Goal: Task Accomplishment & Management: Manage account settings

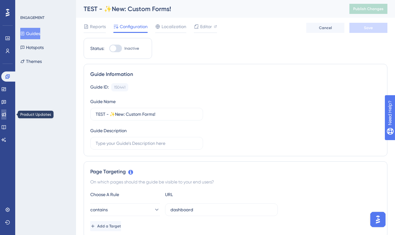
click at [6, 115] on icon at bounding box center [3, 114] width 5 height 5
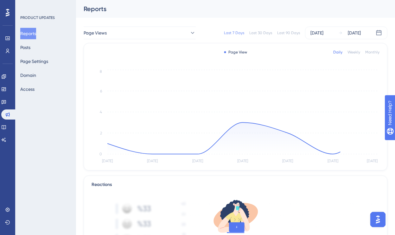
click at [38, 49] on div "Reports Posts Page Settings Domain Access" at bounding box center [45, 61] width 51 height 67
click at [30, 49] on button "Posts" at bounding box center [25, 47] width 10 height 11
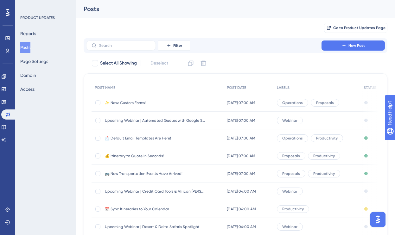
click at [139, 102] on span "✨ New: Custom Forms!" at bounding box center [155, 102] width 101 height 5
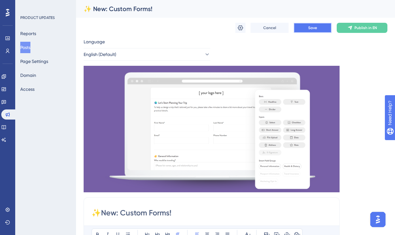
click at [317, 32] on button "Save" at bounding box center [313, 28] width 38 height 10
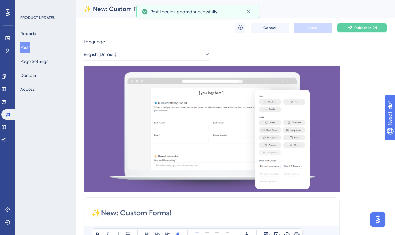
click at [353, 28] on button "Publish in EN" at bounding box center [362, 28] width 51 height 10
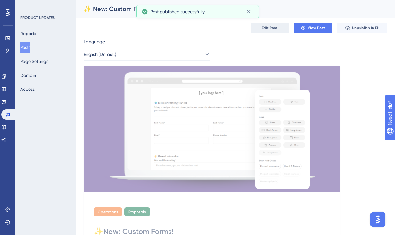
click at [265, 28] on span "Edit Post" at bounding box center [270, 27] width 16 height 5
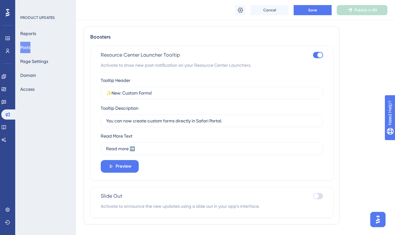
scroll to position [445, 0]
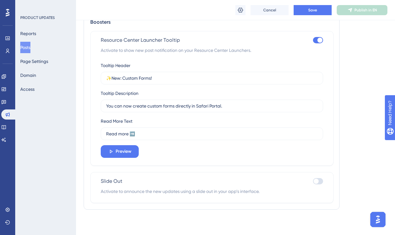
click at [318, 40] on div at bounding box center [319, 40] width 5 height 5
click at [313, 40] on input "checkbox" at bounding box center [313, 40] width 0 height 0
checkbox input "false"
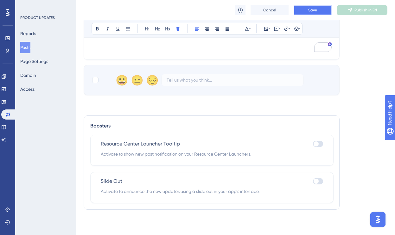
click at [316, 10] on span "Save" at bounding box center [312, 10] width 9 height 5
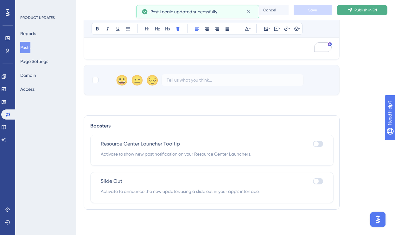
click at [359, 11] on span "Publish in EN" at bounding box center [365, 10] width 22 height 5
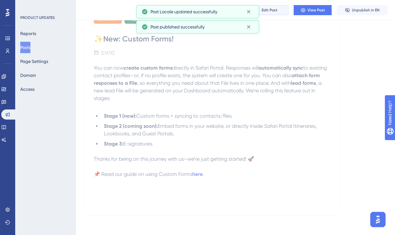
click at [275, 8] on span "Edit Post" at bounding box center [270, 10] width 16 height 5
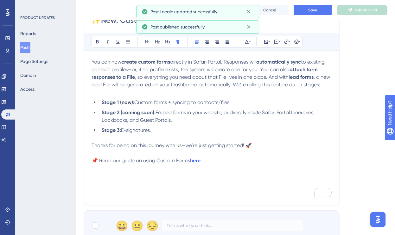
scroll to position [341, 0]
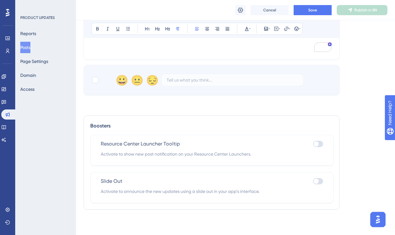
click at [318, 142] on div at bounding box center [318, 144] width 10 height 6
click at [313, 144] on input "checkbox" at bounding box center [313, 144] width 0 height 0
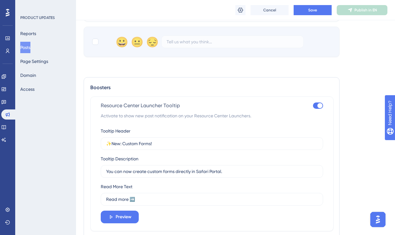
scroll to position [380, 0]
click at [316, 106] on div at bounding box center [318, 105] width 10 height 6
click at [313, 106] on input "checkbox" at bounding box center [313, 105] width 0 height 0
checkbox input "false"
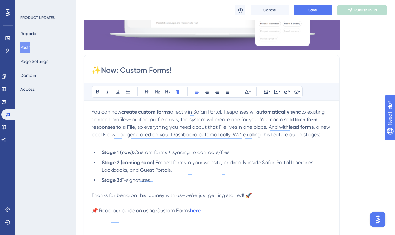
scroll to position [126, 0]
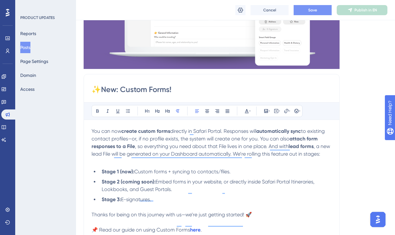
click at [323, 9] on button "Save" at bounding box center [313, 10] width 38 height 10
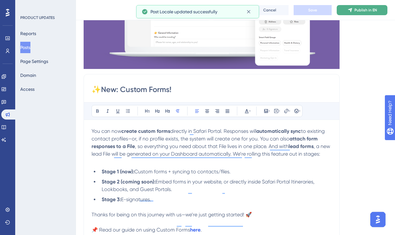
click at [356, 9] on span "Publish in EN" at bounding box center [365, 10] width 22 height 5
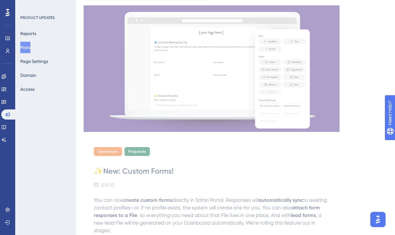
scroll to position [0, 0]
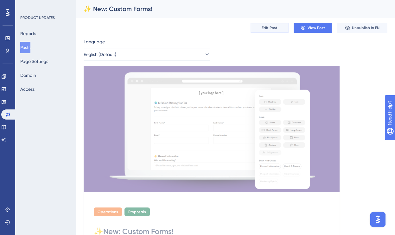
click at [271, 28] on span "Edit Post" at bounding box center [270, 27] width 16 height 5
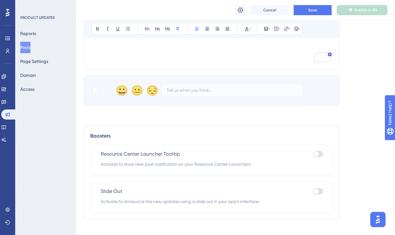
scroll to position [341, 0]
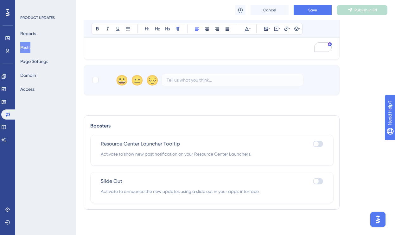
click at [318, 143] on div at bounding box center [316, 144] width 5 height 5
click at [313, 144] on input "checkbox" at bounding box center [313, 144] width 0 height 0
checkbox input "true"
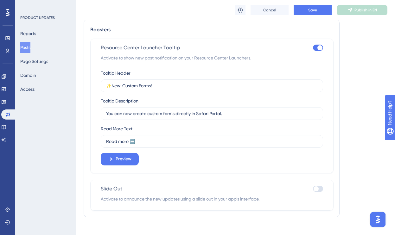
scroll to position [439, 0]
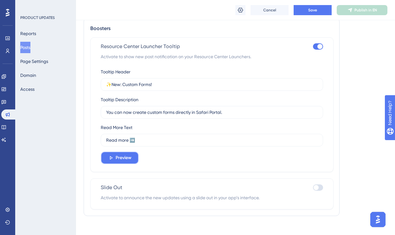
click at [124, 161] on span "Preview" at bounding box center [124, 158] width 16 height 8
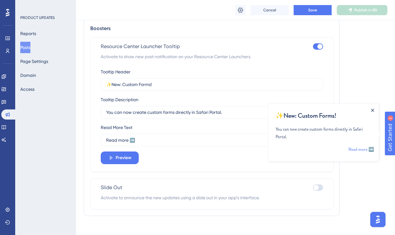
click at [373, 110] on icon "Close Announcement" at bounding box center [372, 110] width 3 height 3
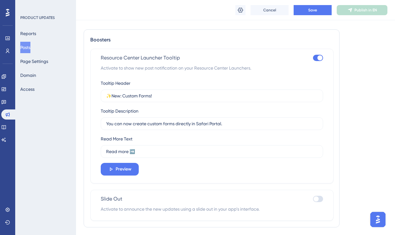
scroll to position [445, 0]
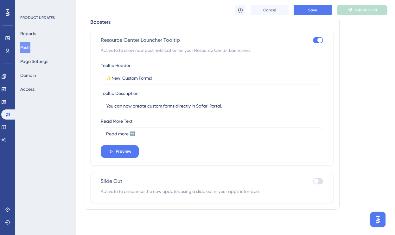
click at [321, 183] on div at bounding box center [318, 181] width 10 height 6
click at [313, 182] on input "checkbox" at bounding box center [313, 181] width 0 height 0
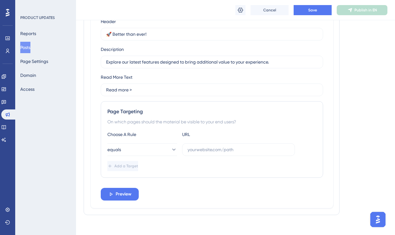
scroll to position [632, 0]
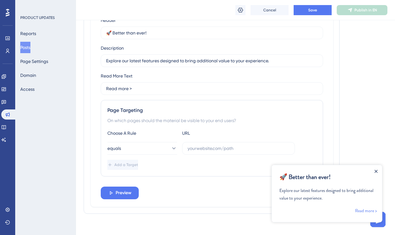
click at [375, 172] on icon "Close Announcement" at bounding box center [375, 171] width 3 height 3
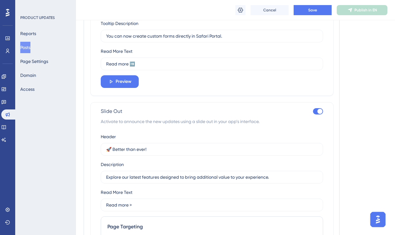
click at [319, 111] on div at bounding box center [319, 111] width 5 height 5
click at [313, 111] on input "checkbox" at bounding box center [313, 111] width 0 height 0
checkbox input "false"
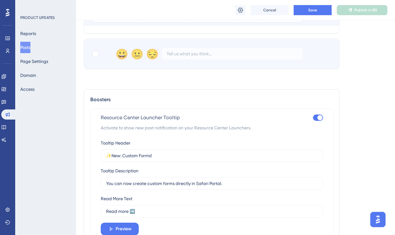
scroll to position [369, 0]
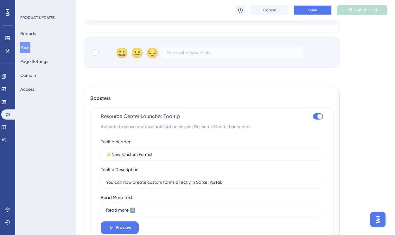
click at [306, 11] on button "Save" at bounding box center [313, 10] width 38 height 10
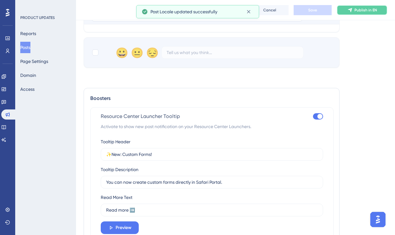
click at [357, 10] on span "Publish in EN" at bounding box center [365, 10] width 22 height 5
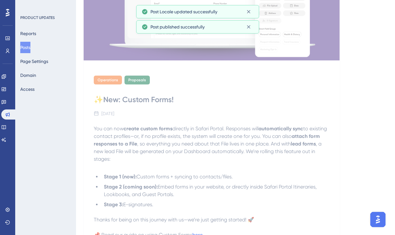
scroll to position [0, 0]
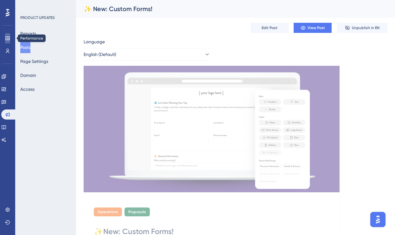
click at [8, 40] on icon at bounding box center [7, 38] width 4 height 4
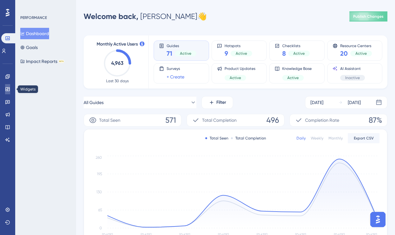
click at [7, 89] on icon at bounding box center [7, 89] width 4 height 4
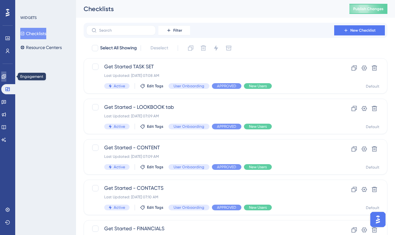
click at [6, 75] on icon at bounding box center [3, 76] width 5 height 5
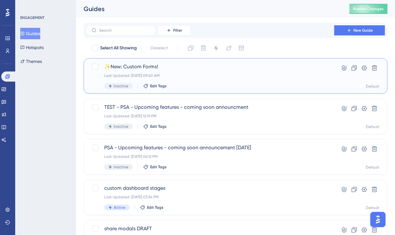
click at [200, 72] on div "✨New: Custom Forms! Last Updated: [DATE] 09:40 AM Inactive Edit Tags" at bounding box center [210, 76] width 212 height 26
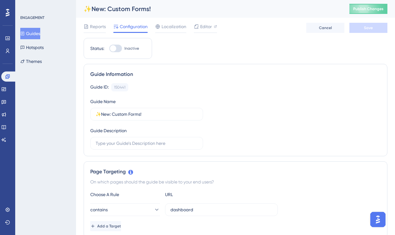
click at [117, 52] on div at bounding box center [115, 49] width 13 height 8
click at [109, 49] on input "Inactive" at bounding box center [109, 48] width 0 height 0
checkbox input "true"
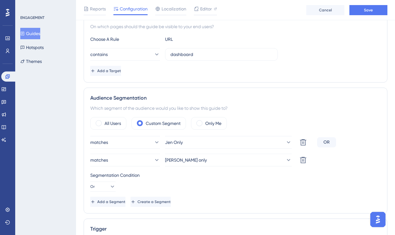
scroll to position [163, 0]
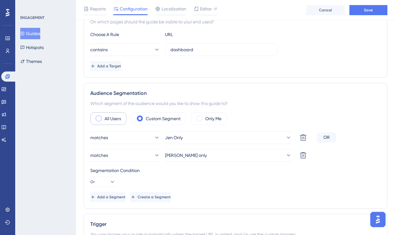
click at [122, 121] on div "All Users" at bounding box center [108, 118] width 36 height 13
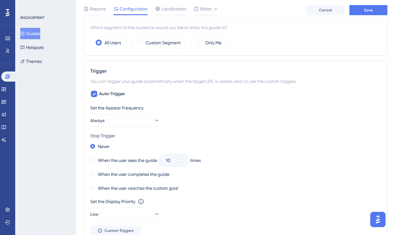
scroll to position [252, 0]
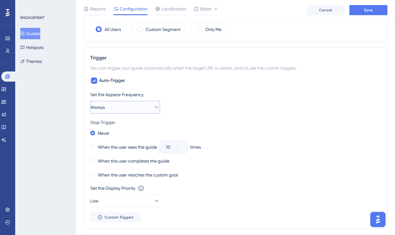
click at [124, 106] on button "Always" at bounding box center [125, 107] width 70 height 13
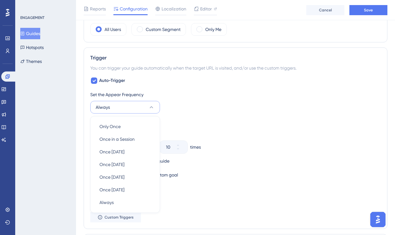
scroll to position [299, 0]
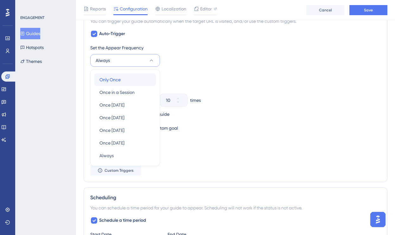
click at [122, 80] on div "Only Once Only Once" at bounding box center [124, 79] width 51 height 13
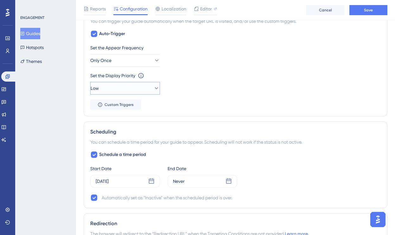
click at [138, 89] on button "Low" at bounding box center [125, 88] width 70 height 13
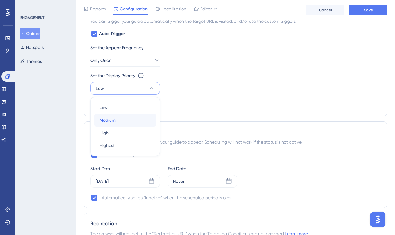
click at [130, 122] on div "Medium Medium" at bounding box center [124, 120] width 51 height 13
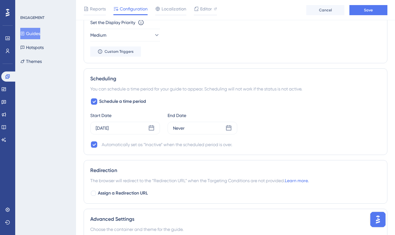
scroll to position [369, 0]
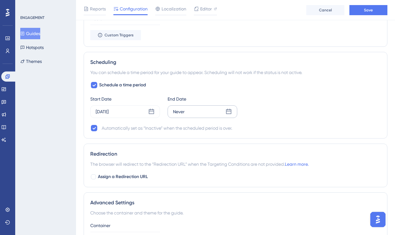
click at [185, 112] on div "Never" at bounding box center [203, 111] width 70 height 13
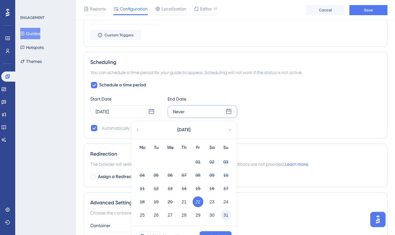
click at [225, 216] on button "31" at bounding box center [225, 215] width 11 height 11
click at [212, 233] on button "Apply" at bounding box center [216, 237] width 32 height 10
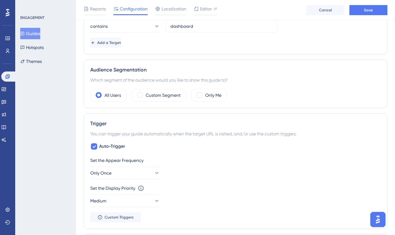
scroll to position [184, 0]
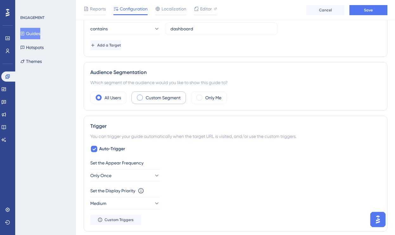
click at [166, 96] on label "Custom Segment" at bounding box center [163, 98] width 35 height 8
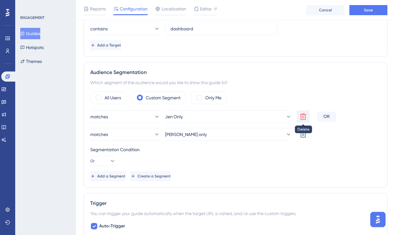
click at [300, 114] on icon at bounding box center [303, 117] width 6 height 6
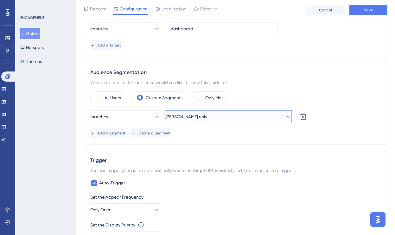
click at [176, 116] on span "[PERSON_NAME] only" at bounding box center [186, 117] width 42 height 8
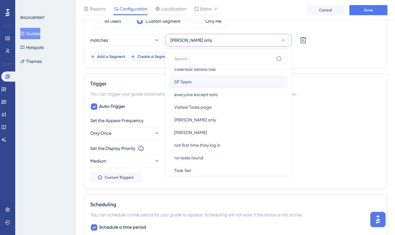
scroll to position [125, 0]
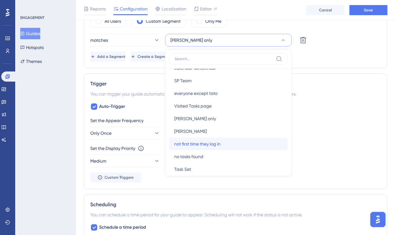
click at [219, 142] on span "not first time they log in" at bounding box center [197, 144] width 46 height 8
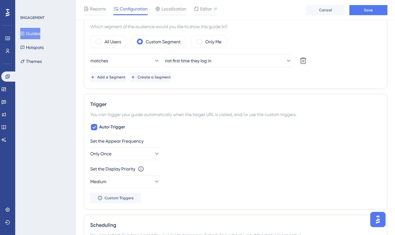
scroll to position [201, 0]
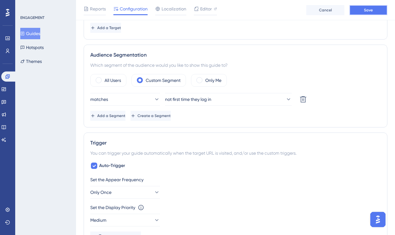
click at [366, 10] on span "Save" at bounding box center [368, 10] width 9 height 5
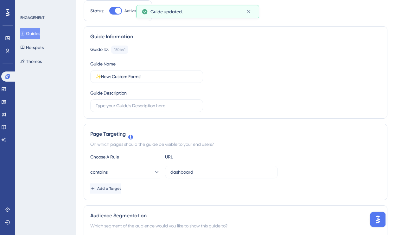
scroll to position [0, 0]
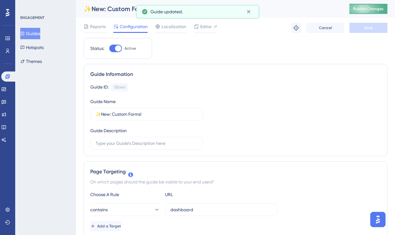
click at [363, 6] on span "Publish Changes" at bounding box center [368, 8] width 30 height 5
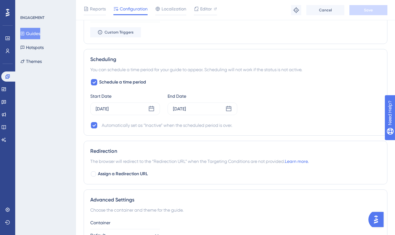
scroll to position [406, 0]
click at [151, 110] on icon at bounding box center [151, 108] width 6 height 6
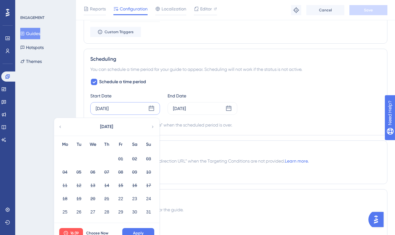
scroll to position [443, 0]
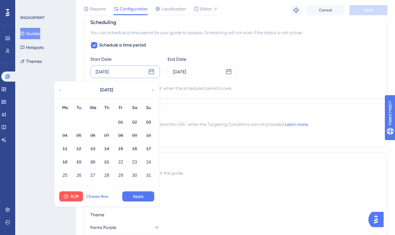
click at [99, 198] on span "Choose Now" at bounding box center [97, 196] width 22 height 5
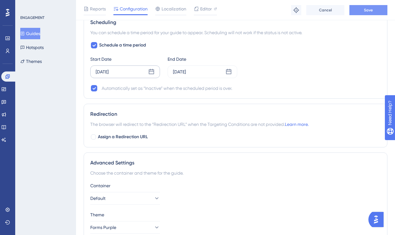
click at [365, 11] on span "Save" at bounding box center [368, 10] width 9 height 5
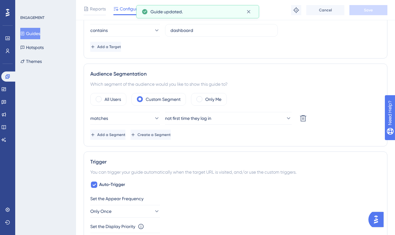
scroll to position [0, 0]
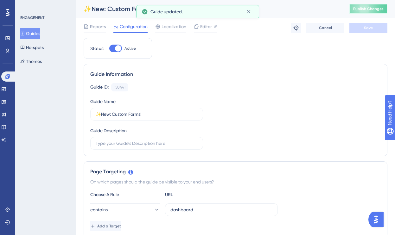
click at [361, 8] on span "Publish Changes" at bounding box center [368, 8] width 30 height 5
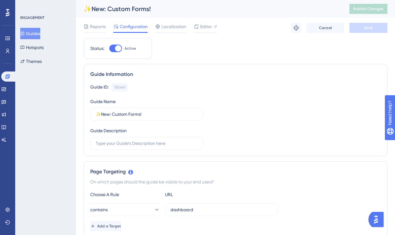
click at [113, 46] on div at bounding box center [115, 49] width 13 height 8
click at [109, 48] on input "Active" at bounding box center [109, 48] width 0 height 0
checkbox input "false"
click at [360, 26] on button "Save" at bounding box center [368, 28] width 38 height 10
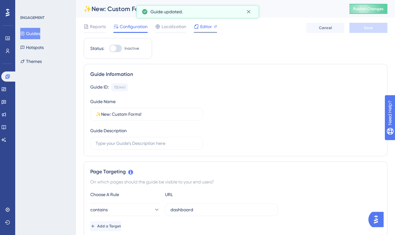
click at [207, 27] on span "Editor" at bounding box center [206, 27] width 12 height 8
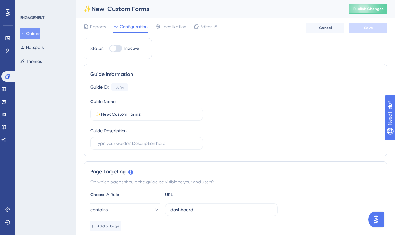
click at [34, 34] on button "Guides" at bounding box center [30, 33] width 20 height 11
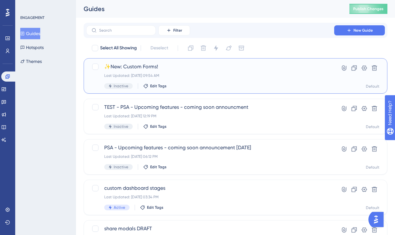
click at [188, 77] on div "Last Updated: Aug 22 2025, 09:54 AM" at bounding box center [210, 75] width 212 height 5
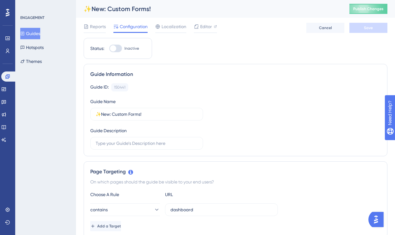
click at [120, 49] on div at bounding box center [115, 49] width 13 height 8
click at [109, 49] on input "Inactive" at bounding box center [109, 48] width 0 height 0
click at [367, 26] on span "Save" at bounding box center [368, 27] width 9 height 5
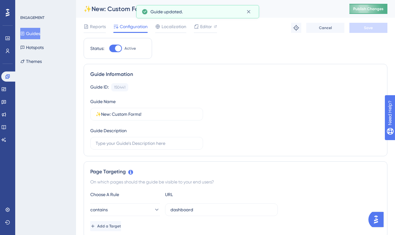
click at [365, 10] on span "Publish Changes" at bounding box center [368, 8] width 30 height 5
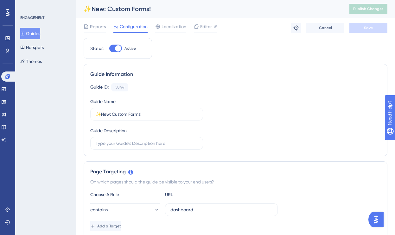
click at [116, 50] on div at bounding box center [118, 48] width 6 height 6
click at [109, 49] on input "Active" at bounding box center [109, 48] width 0 height 0
checkbox input "false"
click at [367, 34] on div "Reports Configuration Localization Editor Cancel Save" at bounding box center [236, 28] width 304 height 20
click at [361, 28] on button "Save" at bounding box center [368, 28] width 38 height 10
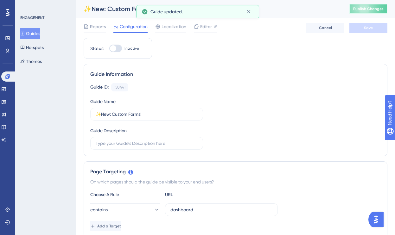
click at [364, 11] on button "Publish Changes" at bounding box center [368, 9] width 38 height 10
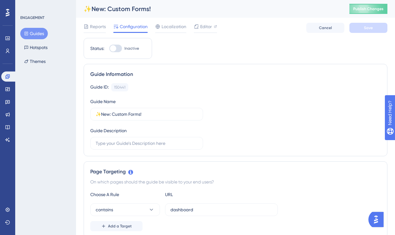
click at [116, 51] on div at bounding box center [115, 49] width 13 height 8
click at [109, 49] on input "Inactive" at bounding box center [109, 48] width 0 height 0
click at [359, 29] on button "Save" at bounding box center [368, 28] width 38 height 10
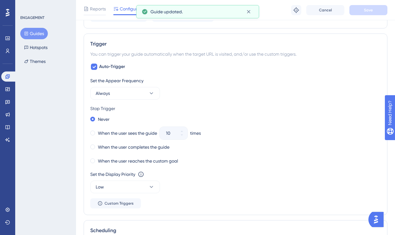
scroll to position [345, 0]
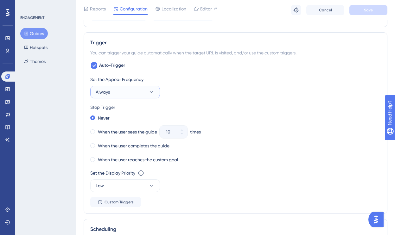
click at [122, 89] on button "Always" at bounding box center [125, 92] width 70 height 13
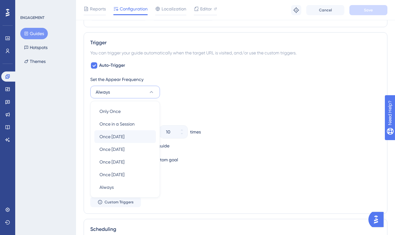
scroll to position [376, 0]
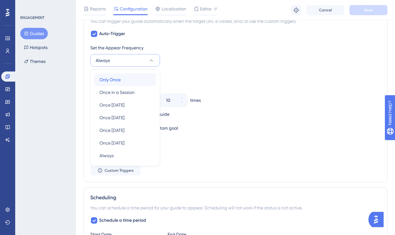
click at [120, 76] on span "Only Once" at bounding box center [109, 80] width 21 height 8
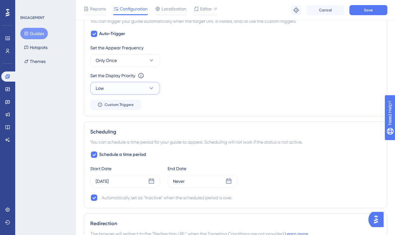
click at [134, 87] on button "Low" at bounding box center [125, 88] width 70 height 13
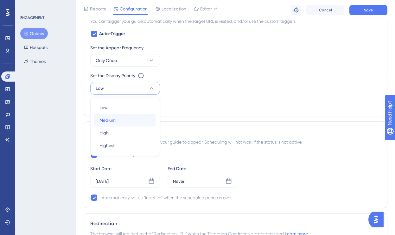
click at [118, 119] on div "Medium Medium" at bounding box center [124, 120] width 51 height 13
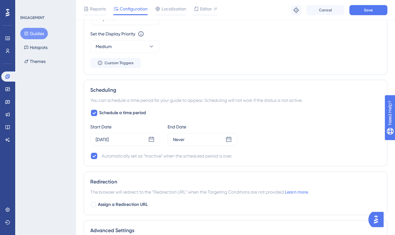
scroll to position [419, 0]
click at [191, 144] on div "Never" at bounding box center [203, 139] width 70 height 13
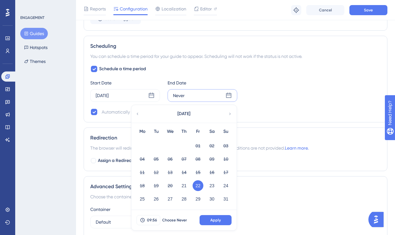
scroll to position [472, 0]
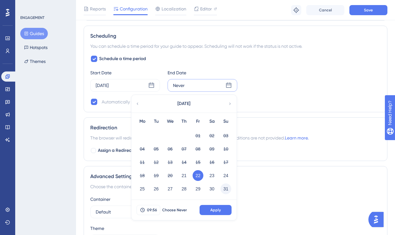
click at [222, 192] on button "31" at bounding box center [225, 189] width 11 height 11
click at [213, 217] on div "09:56 Choose Never Apply" at bounding box center [183, 210] width 105 height 20
click at [211, 210] on span "Apply" at bounding box center [215, 210] width 10 height 5
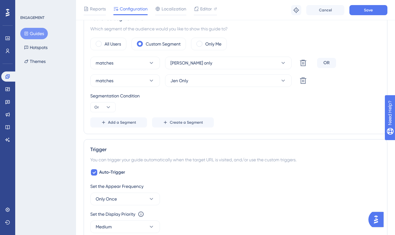
scroll to position [233, 0]
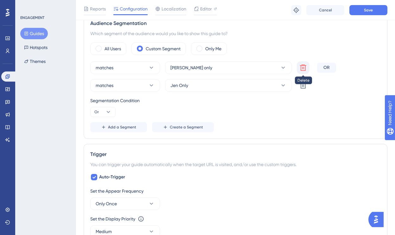
click at [303, 69] on icon at bounding box center [303, 68] width 6 height 6
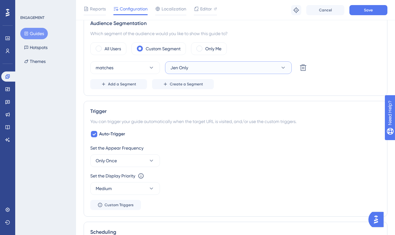
click at [214, 67] on button "Jen Only" at bounding box center [228, 67] width 127 height 13
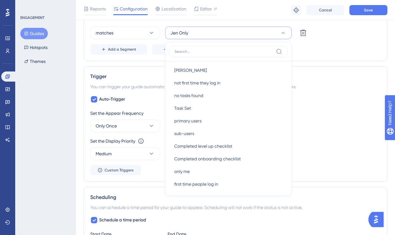
scroll to position [178, 0]
click at [211, 85] on span "not first time they log in" at bounding box center [197, 83] width 46 height 8
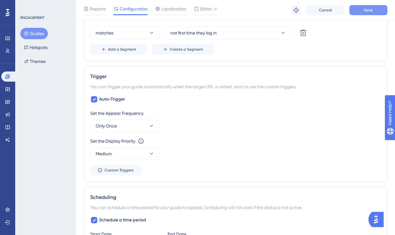
click at [363, 12] on button "Save" at bounding box center [368, 10] width 38 height 10
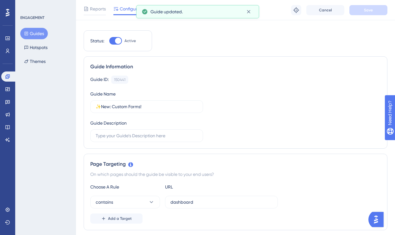
scroll to position [0, 0]
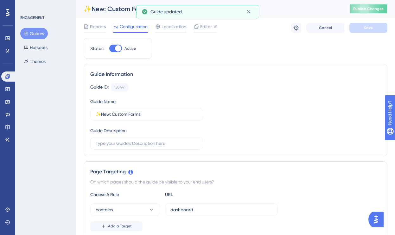
click at [369, 10] on span "Publish Changes" at bounding box center [368, 8] width 30 height 5
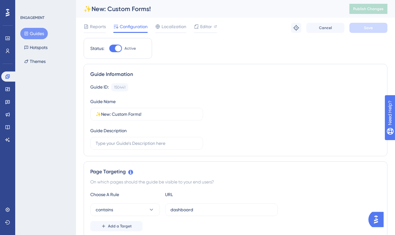
click at [114, 48] on div at bounding box center [115, 49] width 13 height 8
click at [109, 48] on input "Active" at bounding box center [109, 48] width 0 height 0
checkbox input "false"
click at [358, 29] on button "Save" at bounding box center [368, 28] width 38 height 10
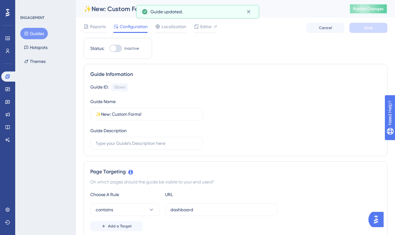
click at [360, 11] on span "Publish Changes" at bounding box center [368, 8] width 30 height 5
